Goal: Information Seeking & Learning: Learn about a topic

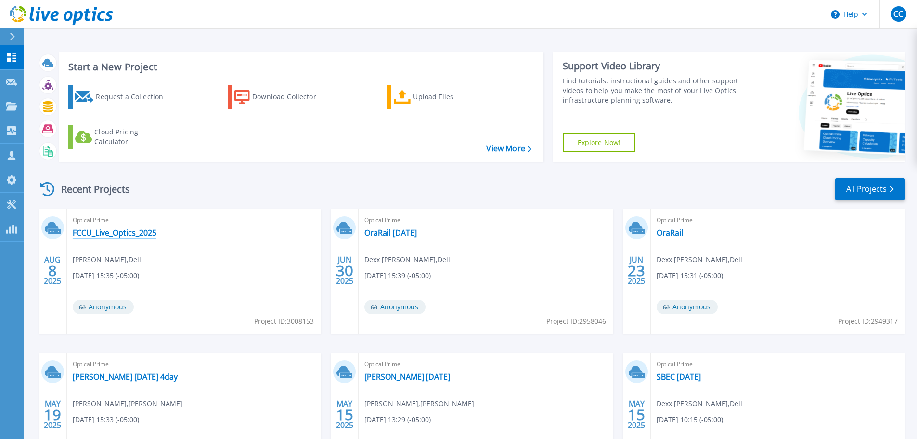
click at [108, 237] on link "FCCU_Live_Optics_2025" at bounding box center [115, 233] width 84 height 10
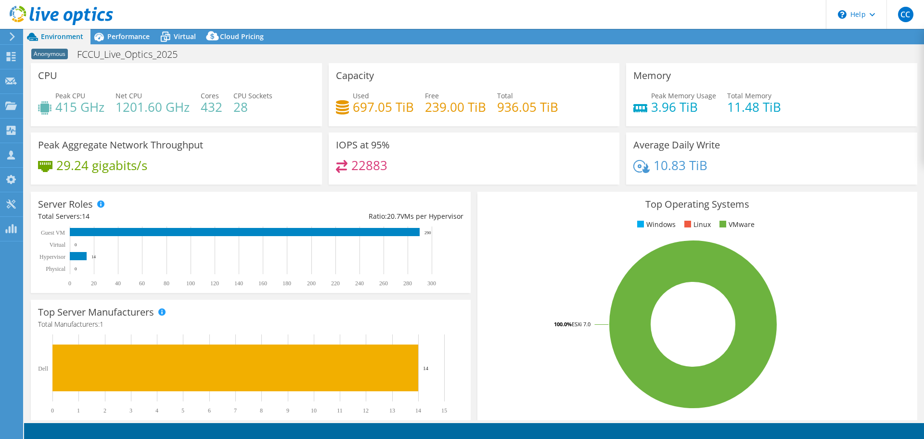
select select "USD"
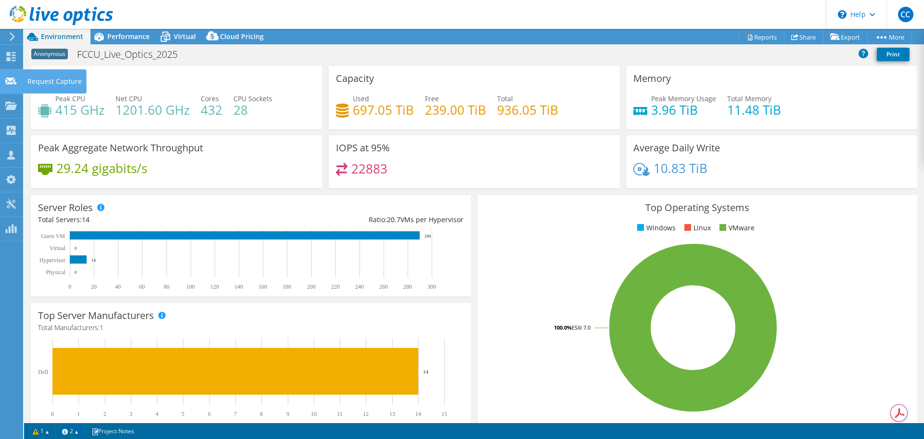
click at [14, 81] on use at bounding box center [11, 80] width 12 height 7
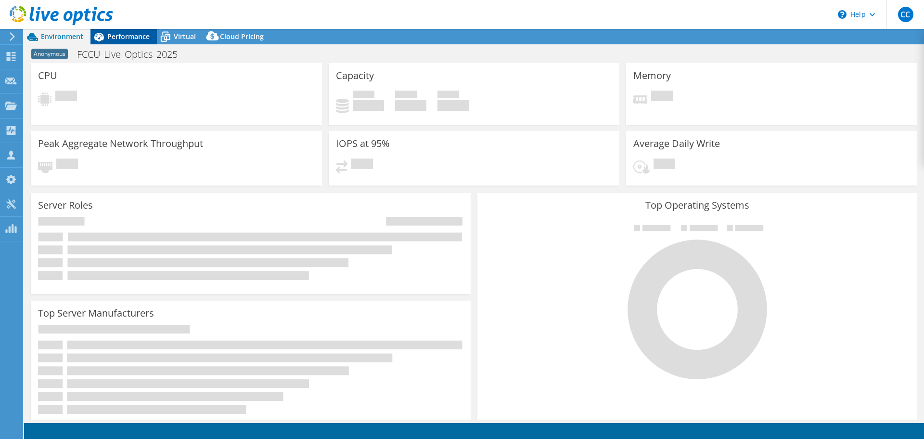
select select "USD"
click at [135, 34] on span "Performance" at bounding box center [128, 36] width 42 height 9
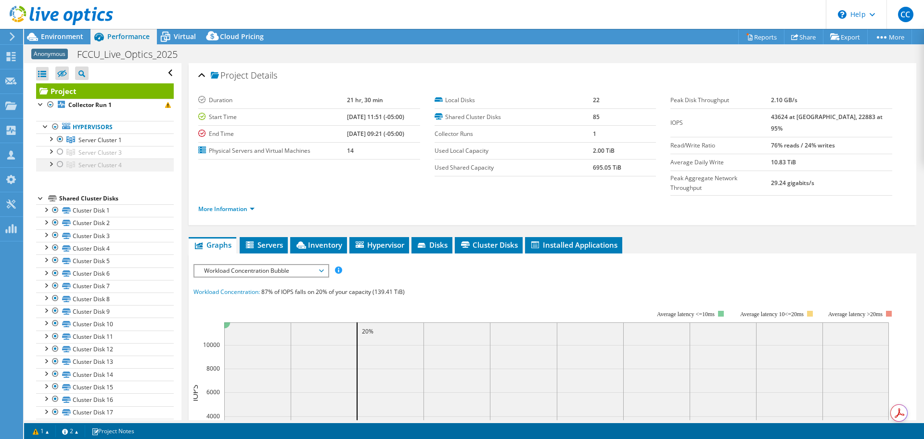
click at [59, 164] on div at bounding box center [60, 164] width 10 height 12
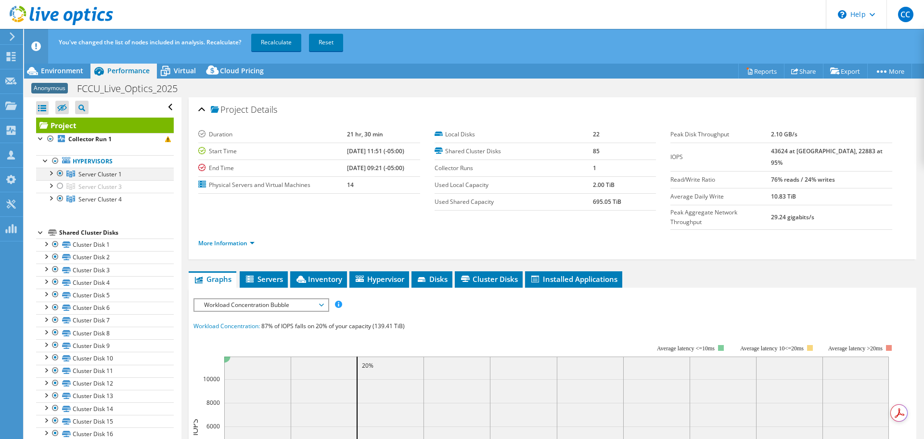
click at [58, 172] on div at bounding box center [60, 174] width 10 height 12
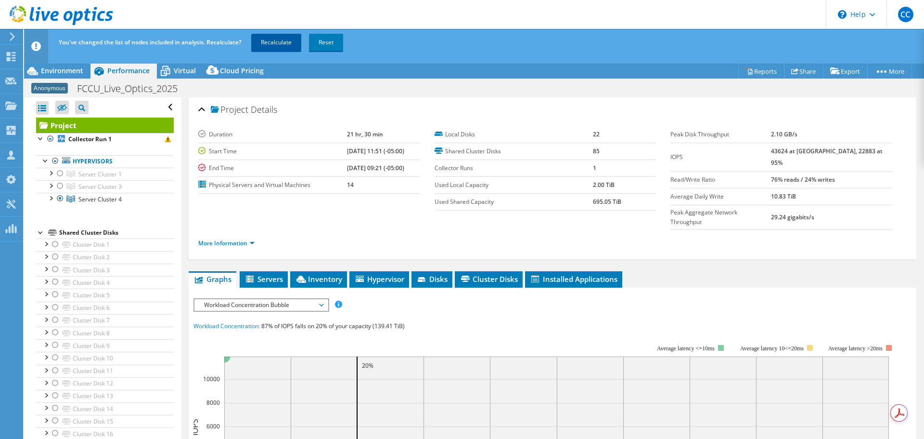
click at [283, 43] on link "Recalculate" at bounding box center [276, 42] width 50 height 17
click at [48, 68] on span "Environment" at bounding box center [62, 70] width 42 height 9
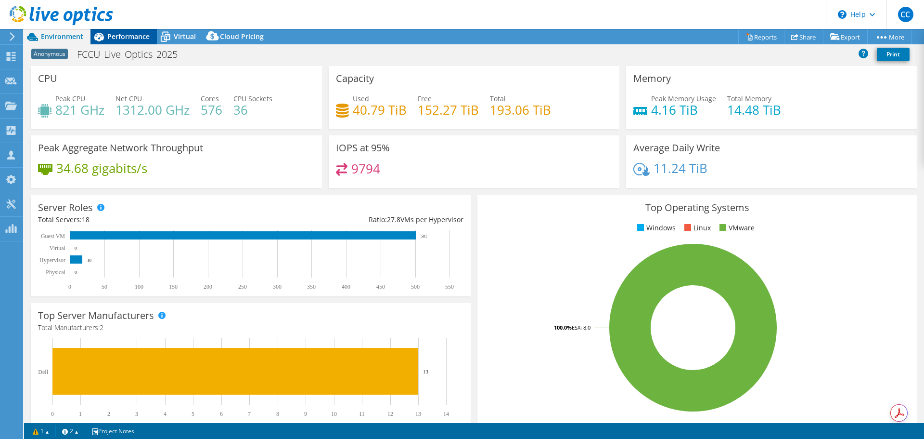
click at [129, 41] on div "Performance" at bounding box center [123, 36] width 66 height 15
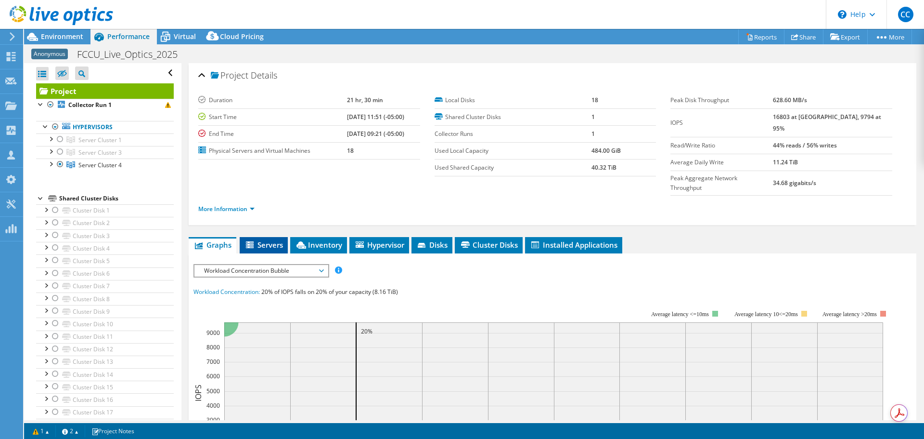
click at [252, 241] on icon at bounding box center [250, 244] width 8 height 7
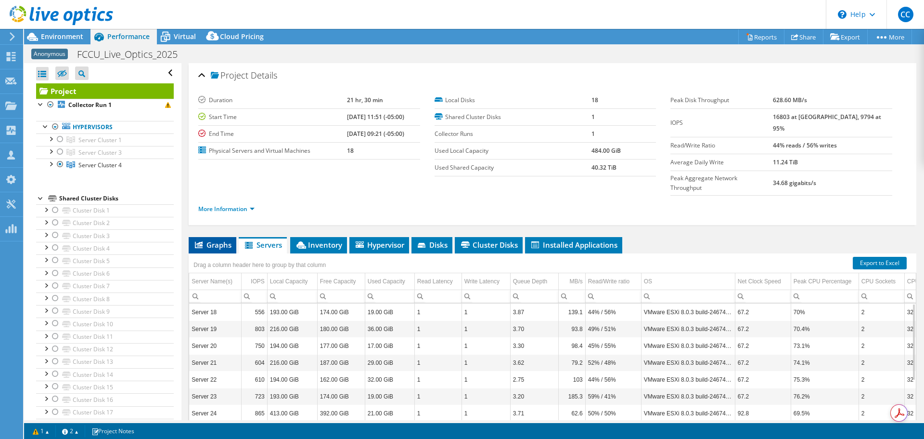
click at [224, 240] on span "Graphs" at bounding box center [213, 245] width 38 height 10
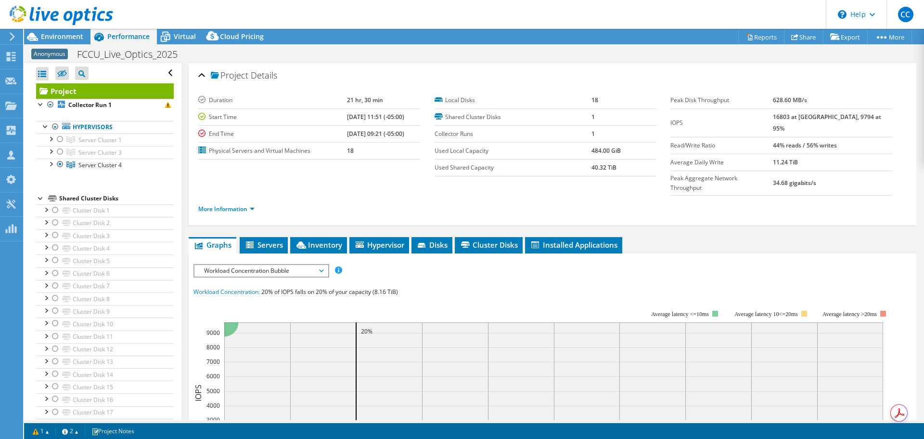
click at [295, 265] on span "Workload Concentration Bubble" at bounding box center [261, 271] width 124 height 12
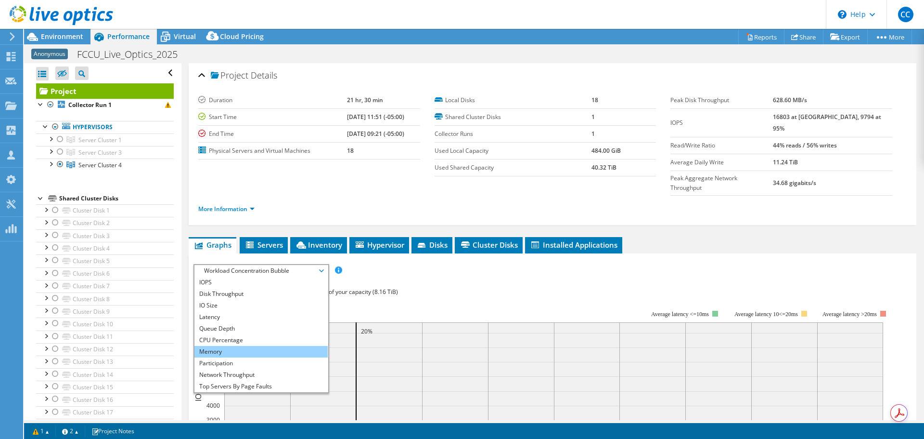
click at [268, 346] on li "Memory" at bounding box center [260, 352] width 133 height 12
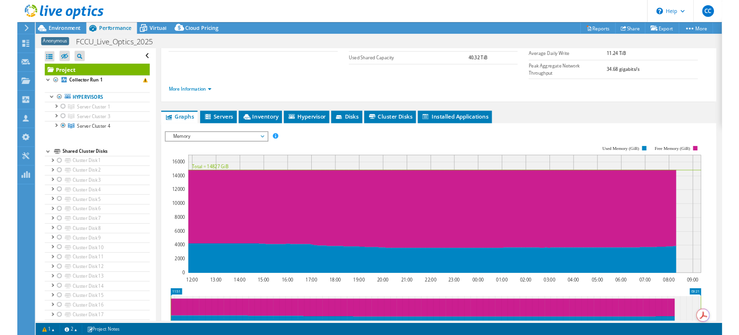
scroll to position [193, 0]
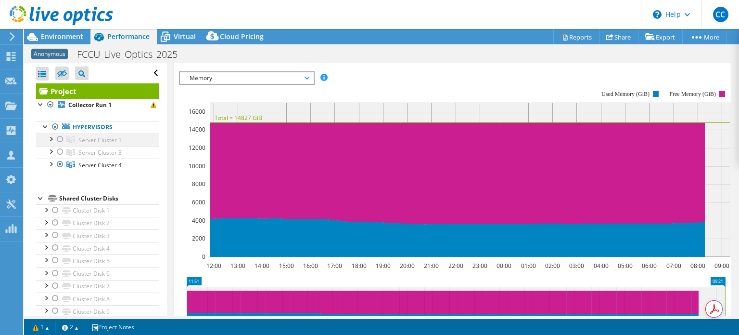
click at [62, 139] on div at bounding box center [60, 139] width 10 height 12
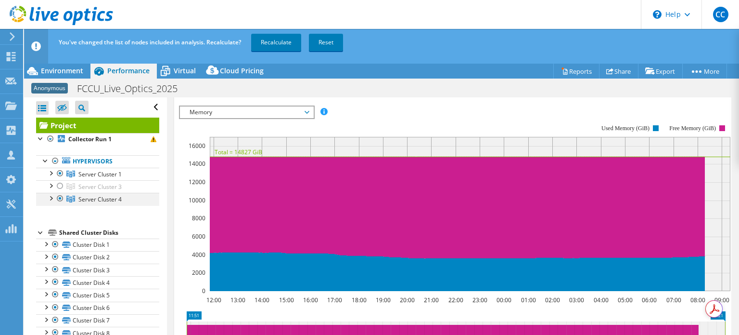
click at [58, 201] on div at bounding box center [60, 199] width 10 height 12
click at [275, 45] on link "Recalculate" at bounding box center [276, 42] width 50 height 17
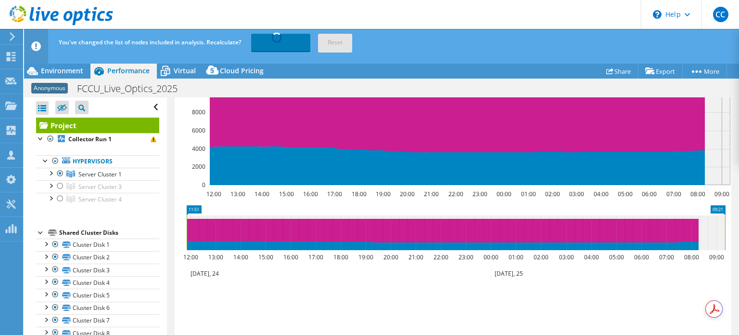
scroll to position [154, 0]
